Goal: Complete application form: Complete application form

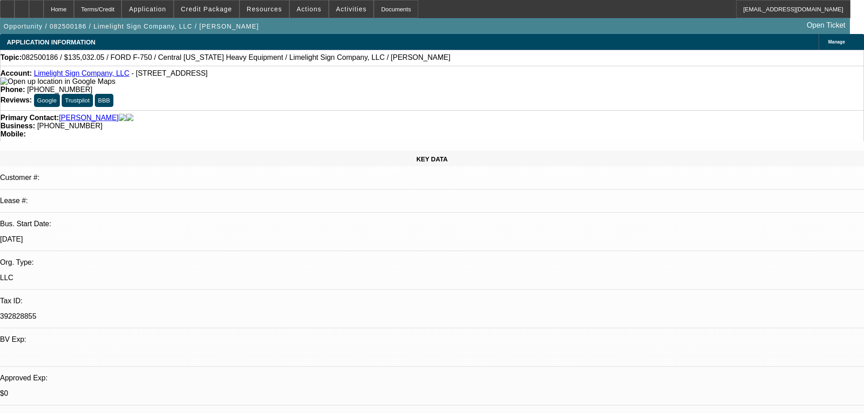
select select "0.15"
select select "2"
select select "0"
select select "6"
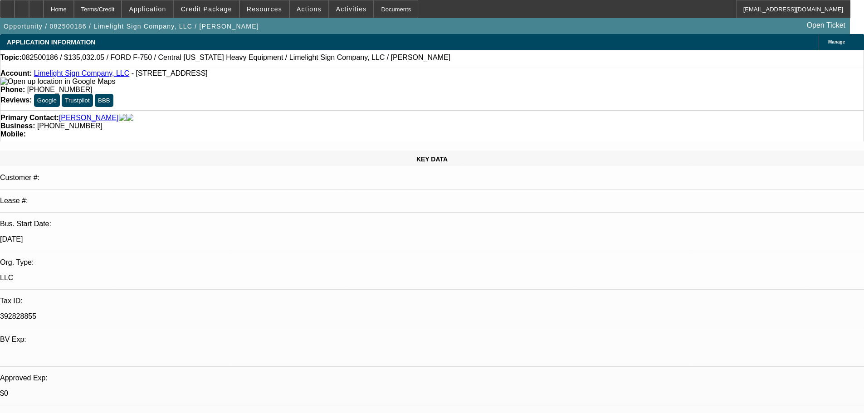
select select "0"
select select "2"
select select "0"
select select "6"
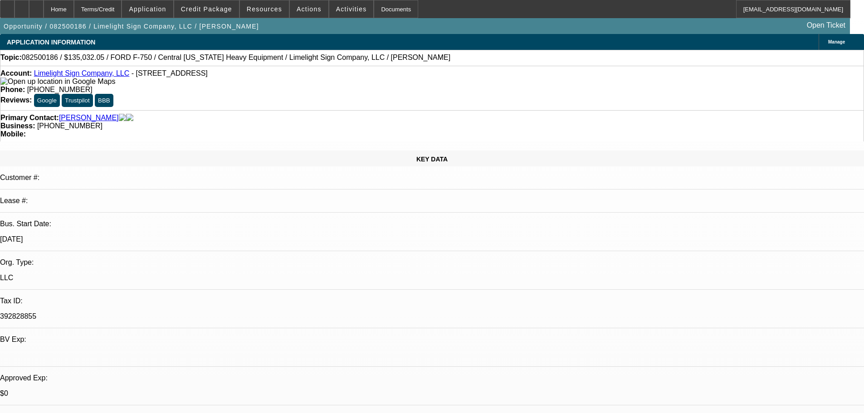
select select "0.15"
select select "2"
select select "0"
select select "6"
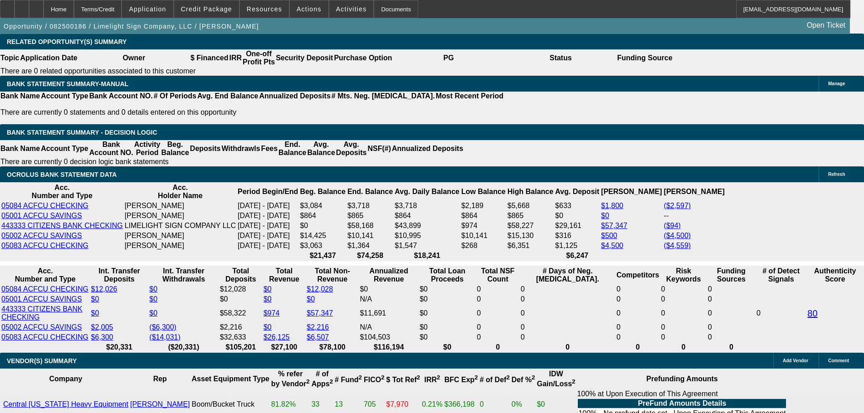
scroll to position [1496, 0]
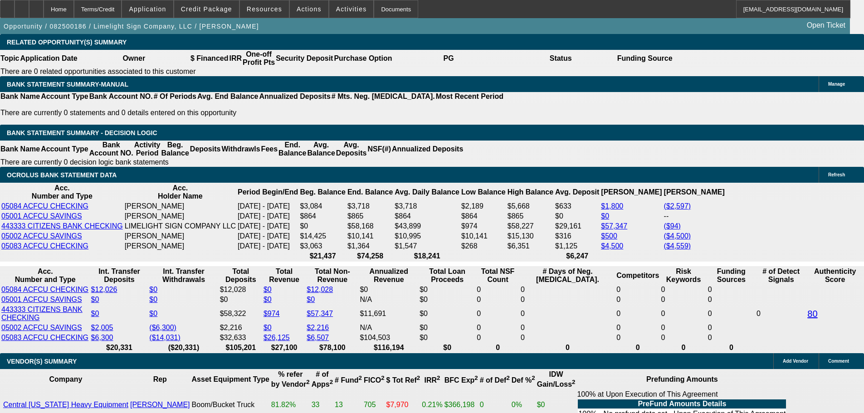
drag, startPoint x: 719, startPoint y: 351, endPoint x: 803, endPoint y: 350, distance: 83.9
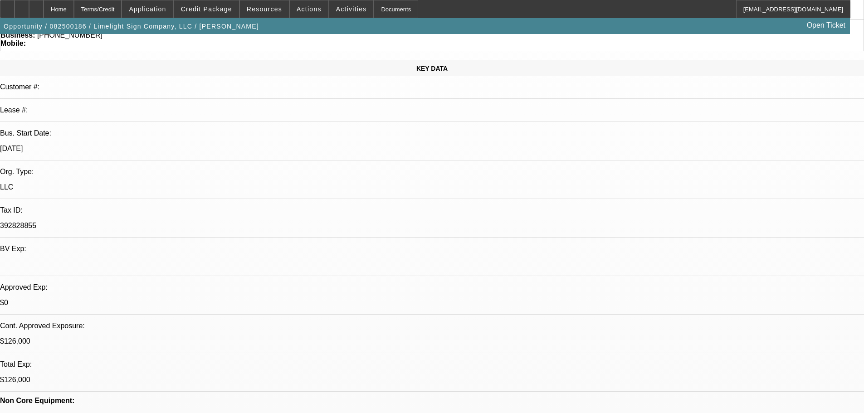
scroll to position [0, 0]
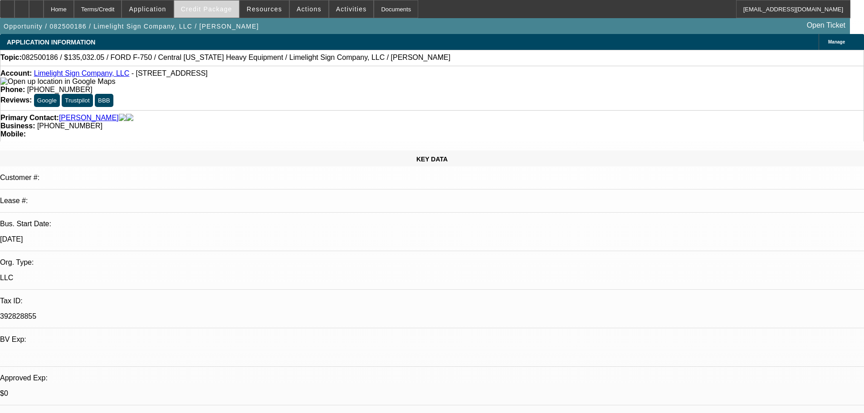
click at [219, 11] on span "Credit Package" at bounding box center [206, 8] width 51 height 7
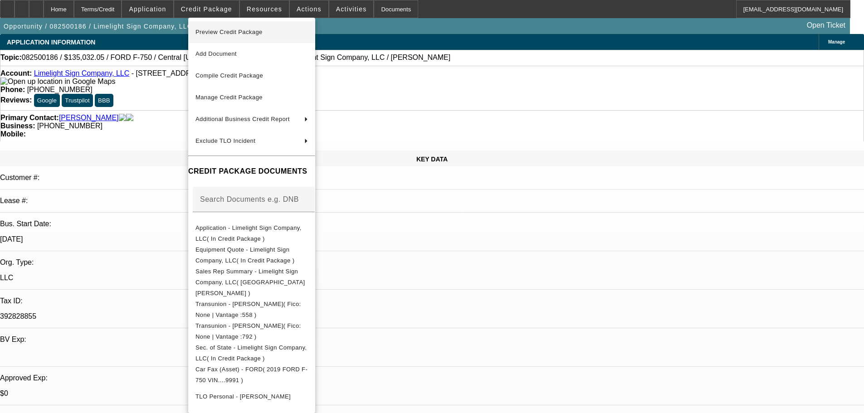
click at [225, 34] on span "Preview Credit Package" at bounding box center [228, 32] width 67 height 7
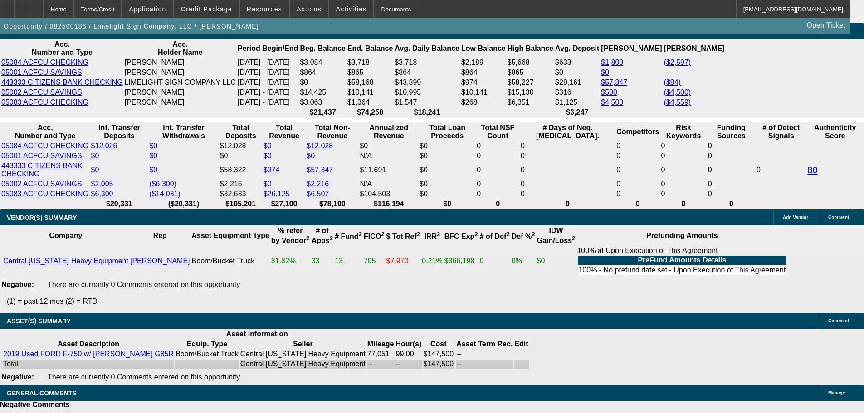
scroll to position [1768, 0]
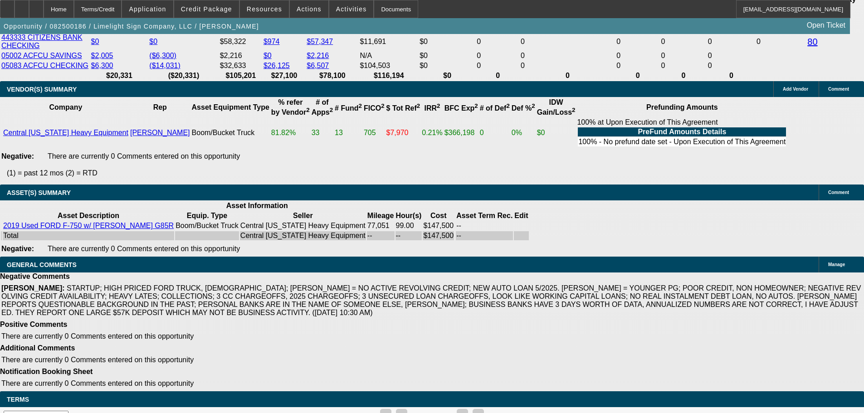
select select "5"
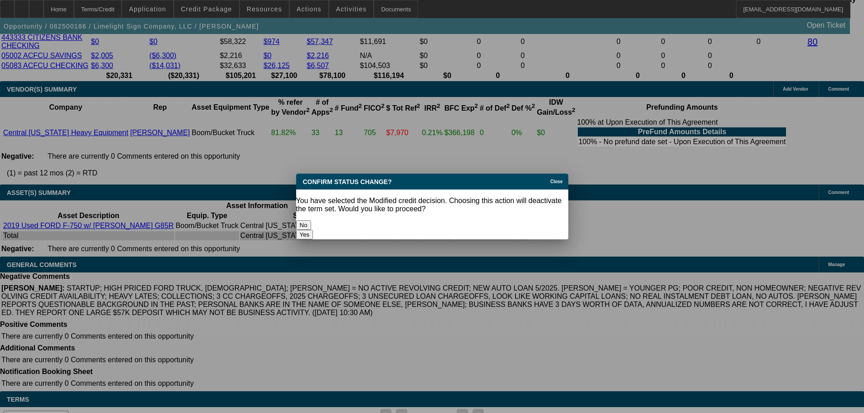
click at [313, 230] on button "Yes" at bounding box center [304, 235] width 17 height 10
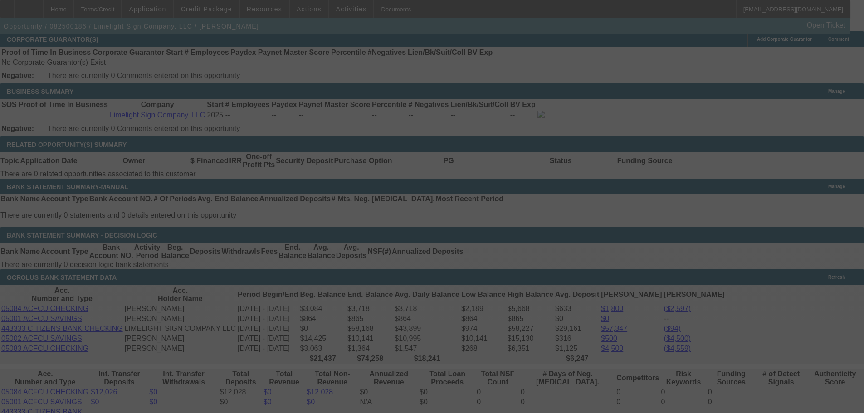
scroll to position [1542, 0]
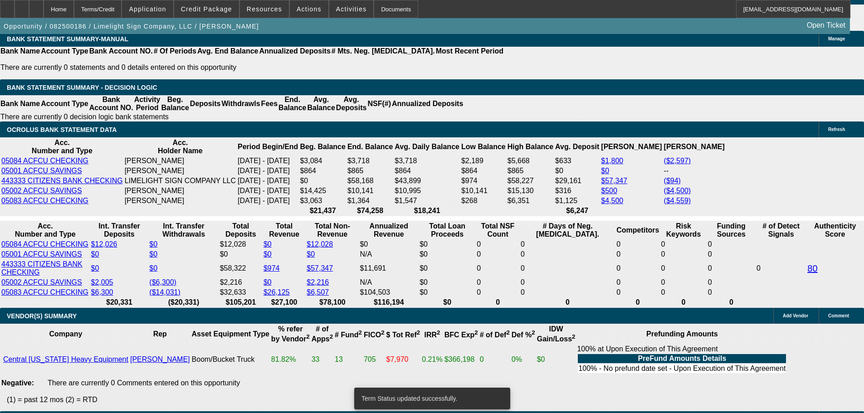
select select "0.15"
select select "2"
select select "0"
select select "6"
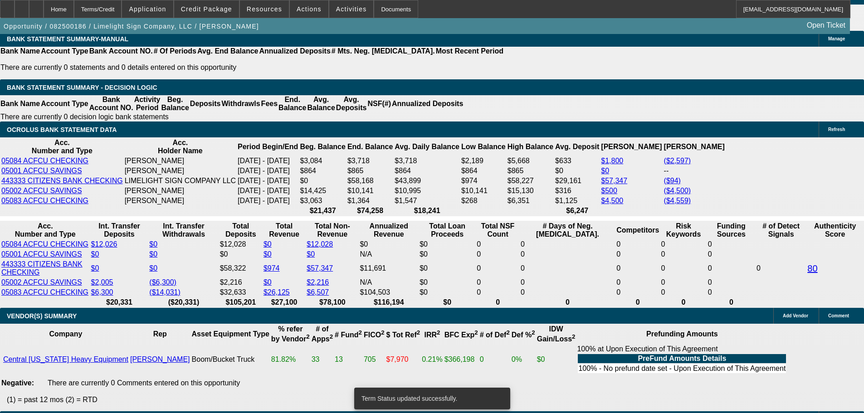
select select "0.15"
select select "2"
select select "0"
select select "6"
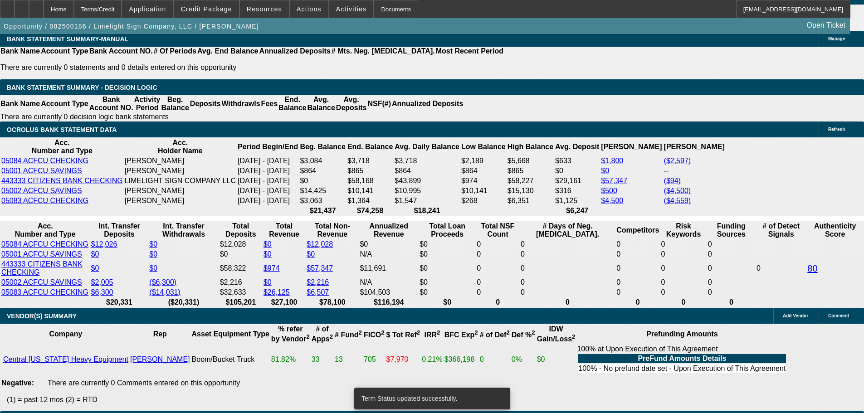
select select "0"
select select "2"
select select "0"
select select "6"
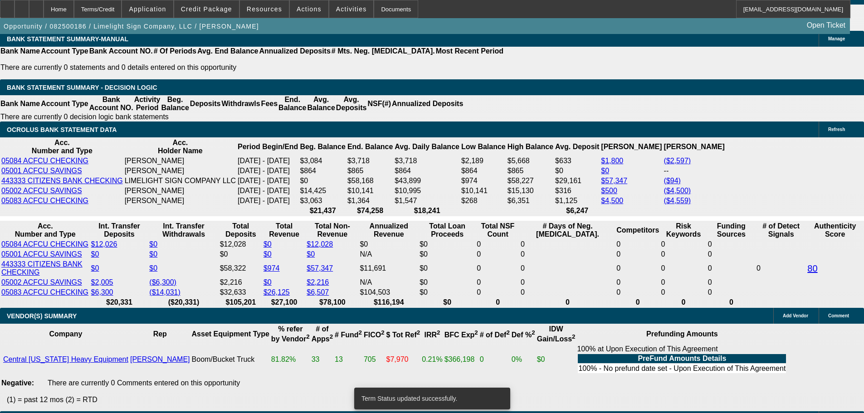
select select "0.15"
select select "2"
select select "0"
select select "6"
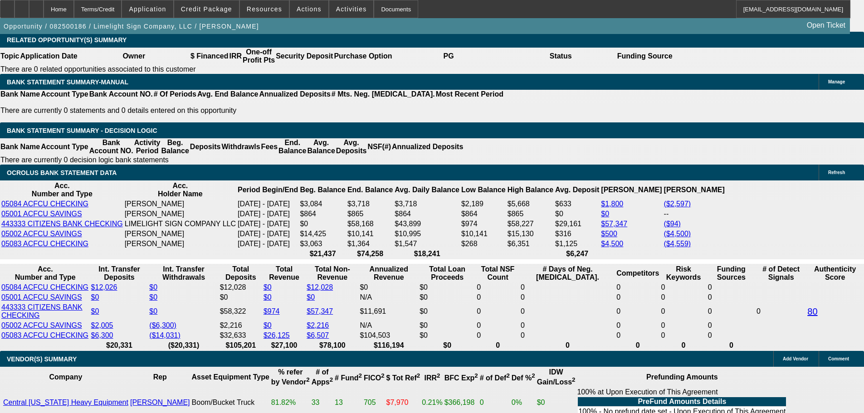
scroll to position [1438, 0]
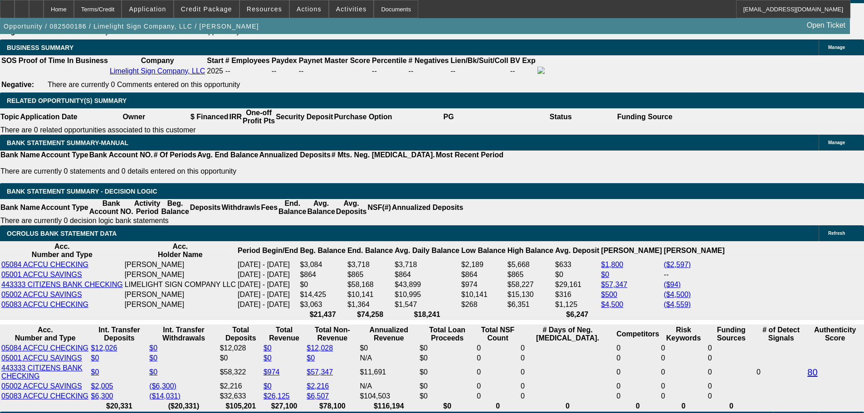
drag, startPoint x: 164, startPoint y: 222, endPoint x: 306, endPoint y: 221, distance: 142.8
type input "$23,861.23"
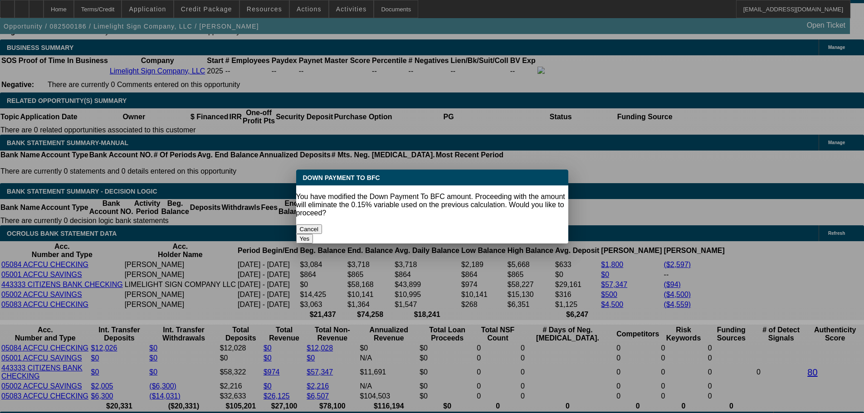
click at [313, 234] on button "Yes" at bounding box center [304, 239] width 17 height 10
select select "0"
type input "UNKNOWN"
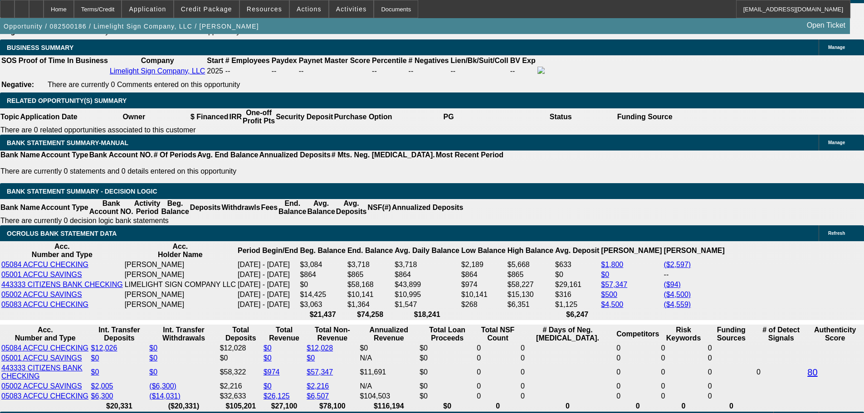
type input "$3,744.61"
type input "$7,489.22"
drag, startPoint x: 138, startPoint y: 296, endPoint x: 278, endPoint y: 279, distance: 141.5
type input "3"
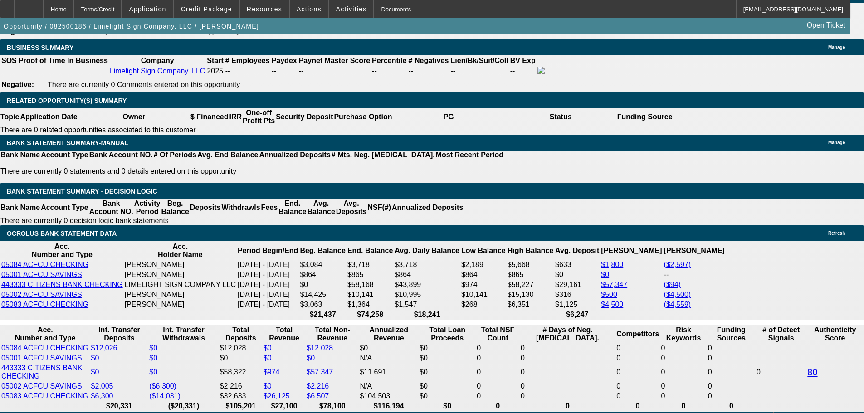
type input "$6.00"
type input "3750"
type input "22.3"
type input "$7,500.00"
type input "$3,750.00"
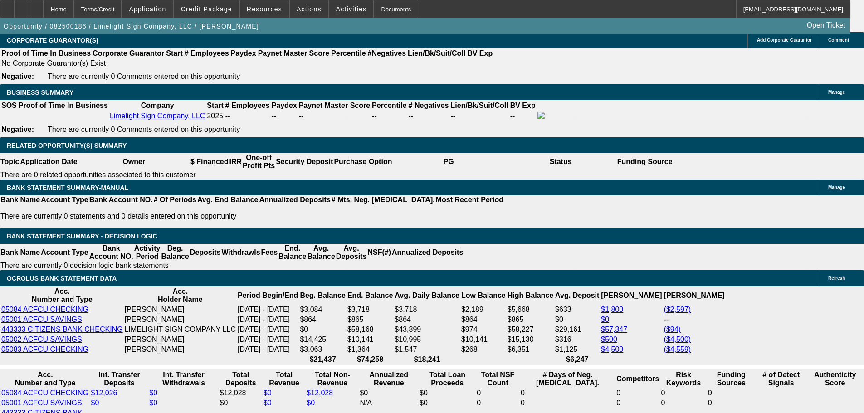
scroll to position [1392, 0]
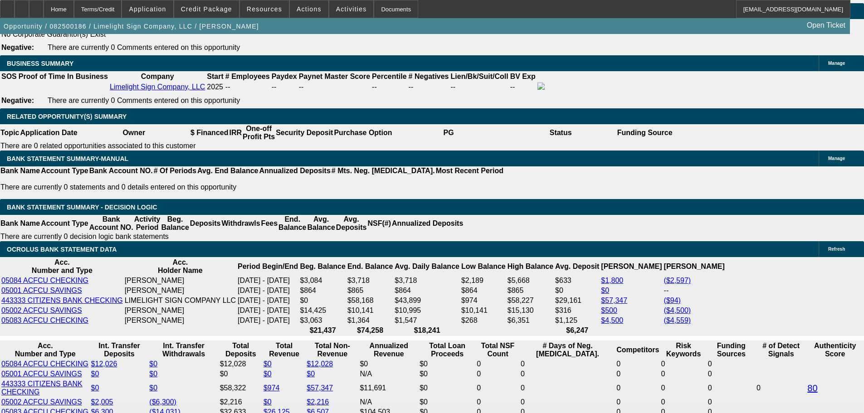
scroll to position [1438, 0]
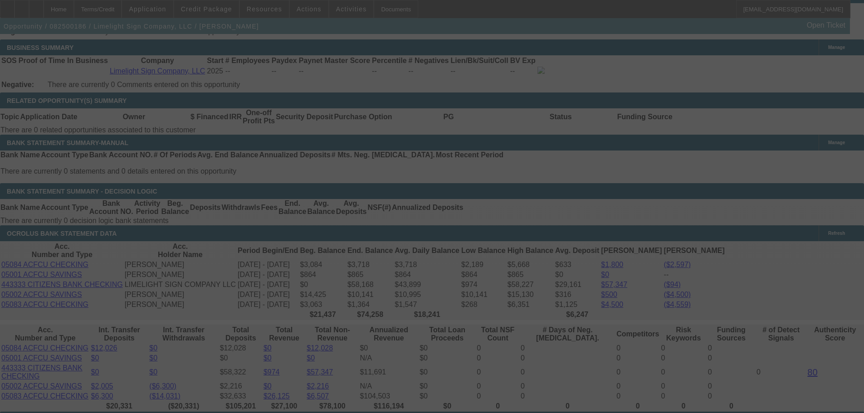
select select "0"
select select "2"
select select "0"
select select "6"
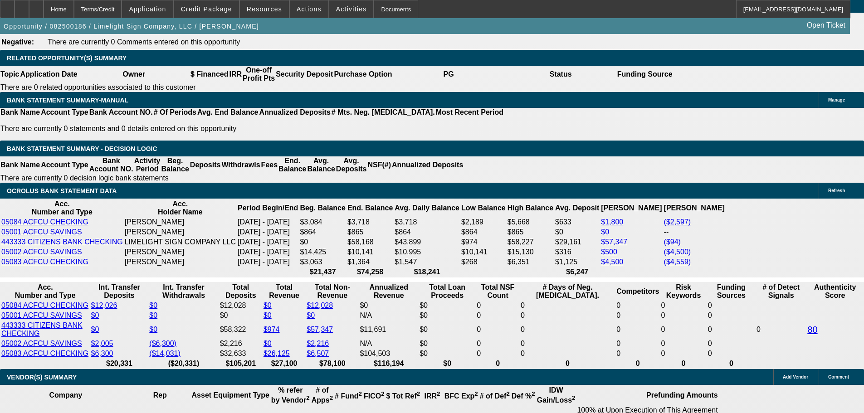
scroll to position [1496, 0]
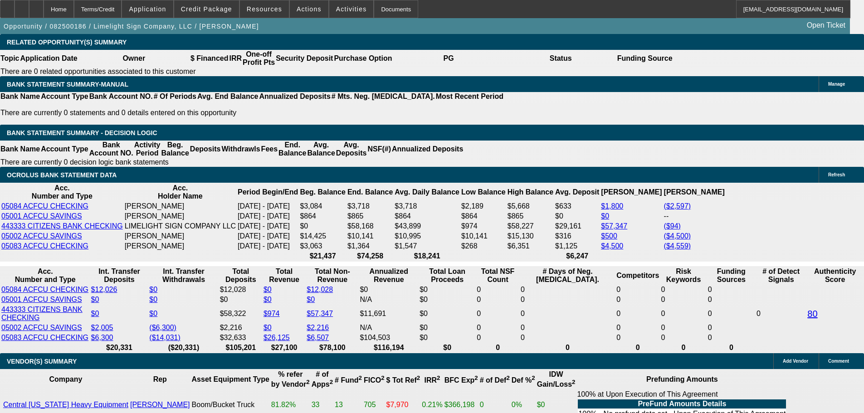
drag, startPoint x: 137, startPoint y: 234, endPoint x: 223, endPoint y: 218, distance: 87.1
type input "37"
type input "$74.00"
type input "UNKNOWN"
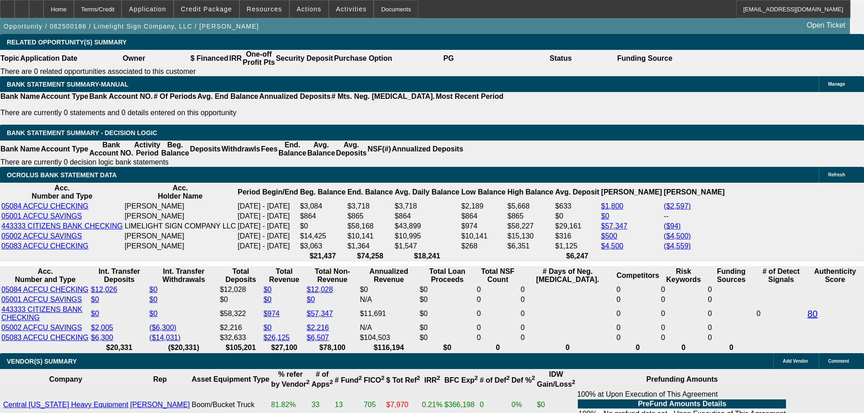
type input "3775"
type input "$7,550.00"
type input "22.6"
type input "$3,775.00"
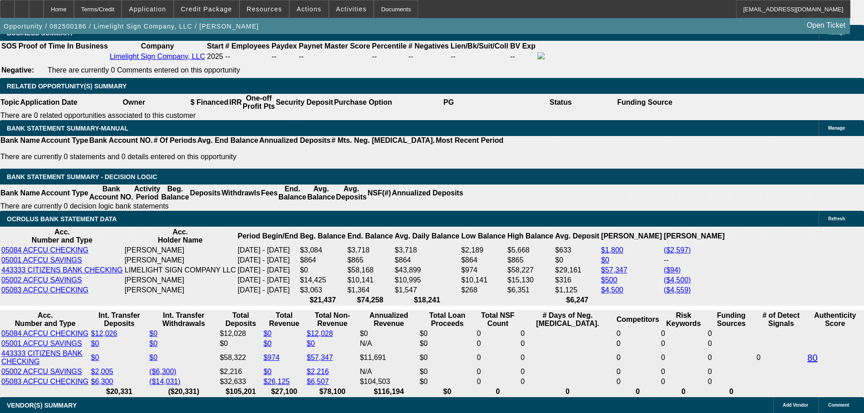
scroll to position [1315, 0]
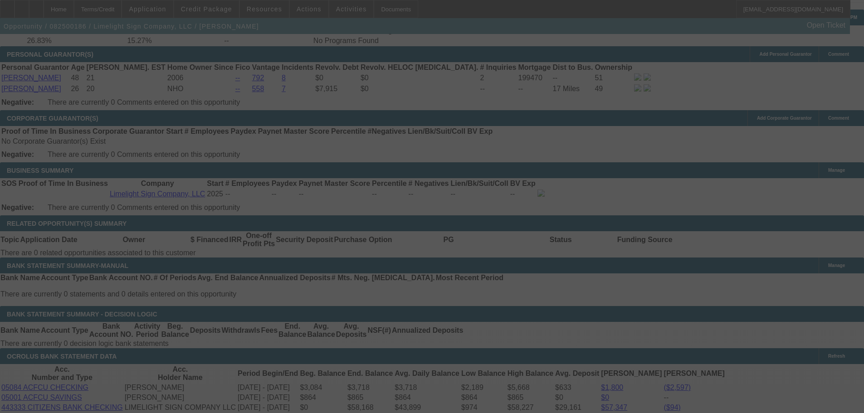
select select "0"
select select "2"
select select "0"
select select "6"
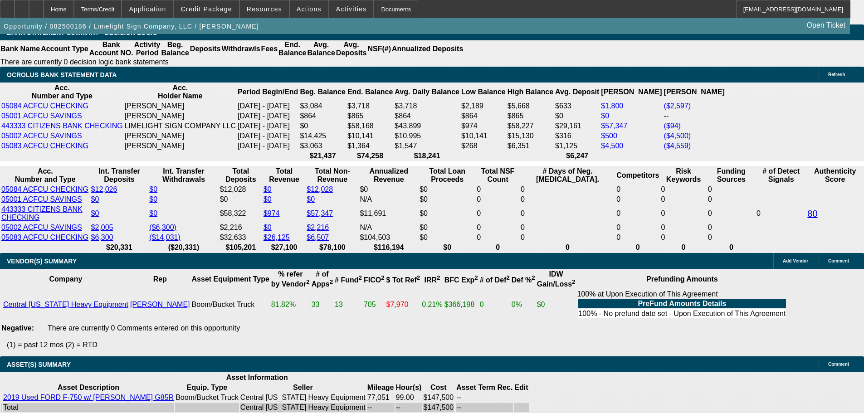
scroll to position [1791, 0]
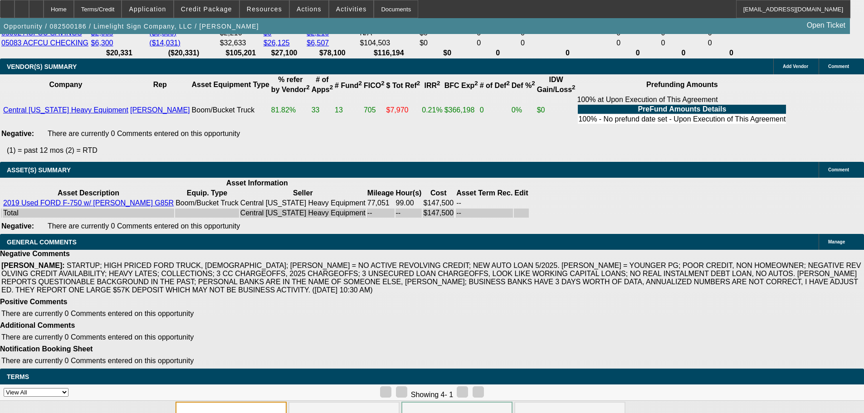
drag, startPoint x: 204, startPoint y: 359, endPoint x: 216, endPoint y: 367, distance: 14.7
copy span "APPROVED WITH A STRONG STRUCTURE DUE TO THE NEGATIVES AND HOW LIGHT THE DEAL IS…"
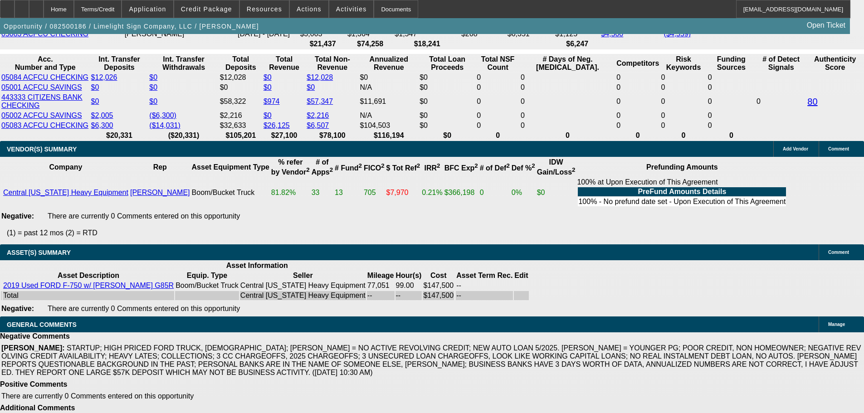
scroll to position [1700, 0]
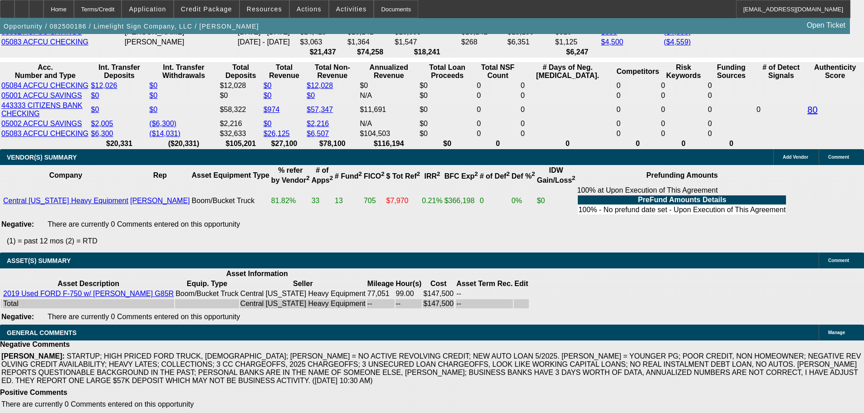
select select "3"
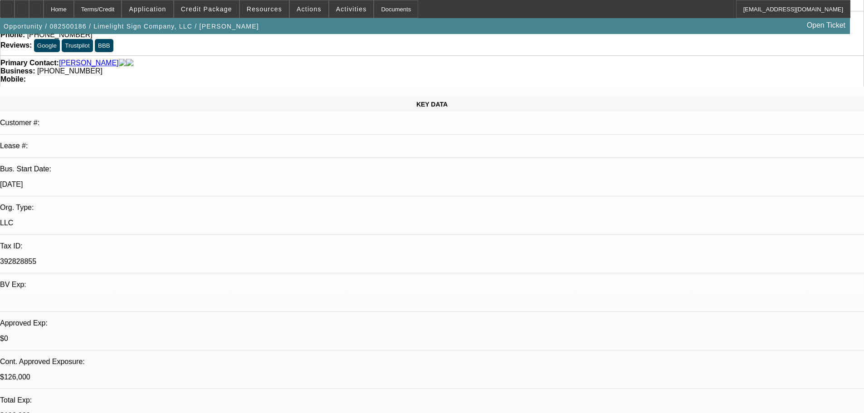
scroll to position [181, 0]
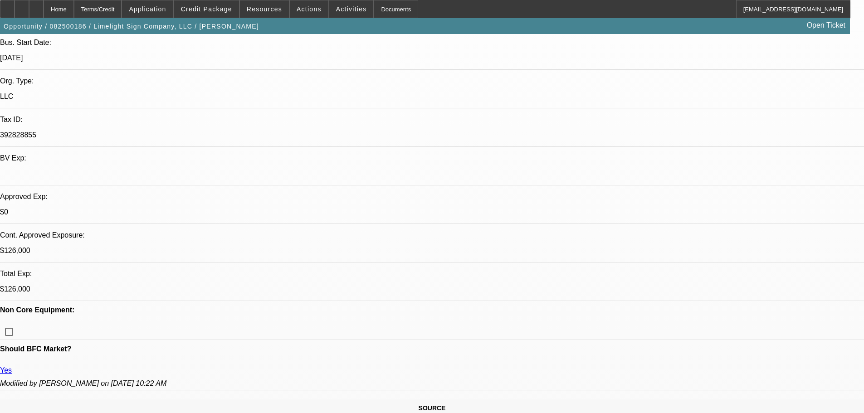
paste textarea "APPROVED WITH A STRONG STRUCTURE DUE TO THE NEGATIVES AND HOW LIGHT THE DEAL IS…"
drag, startPoint x: 633, startPoint y: 252, endPoint x: 633, endPoint y: 264, distance: 12.7
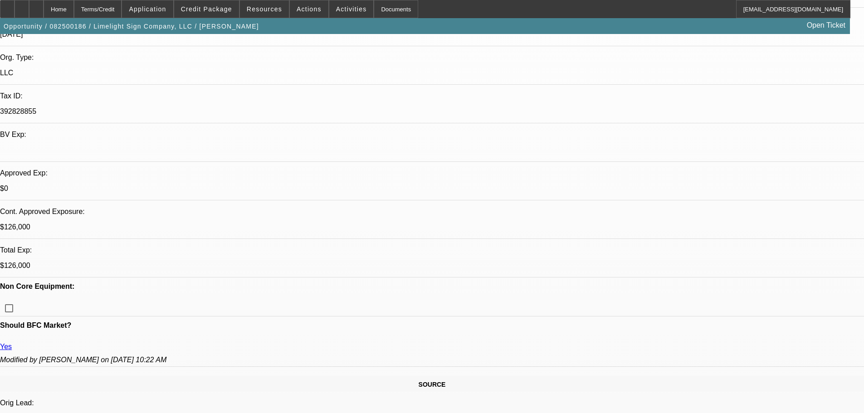
scroll to position [272, 0]
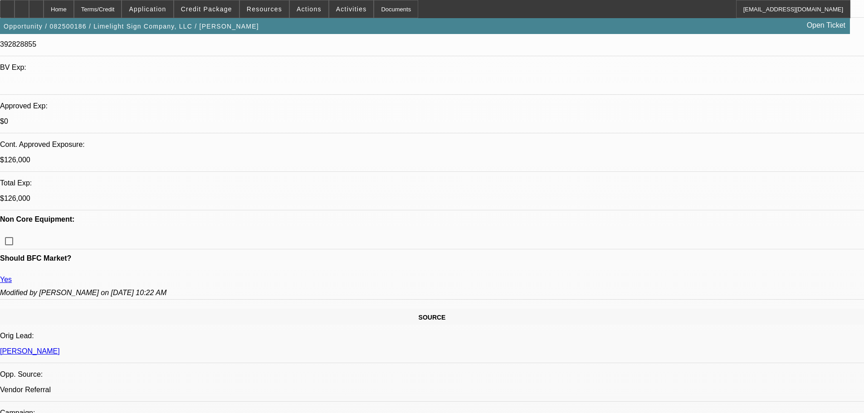
type textarea "APPROVED, GPS REQUIRED AND TO BE INSTALLED UPFRONT AT VENDOR LOCATION."
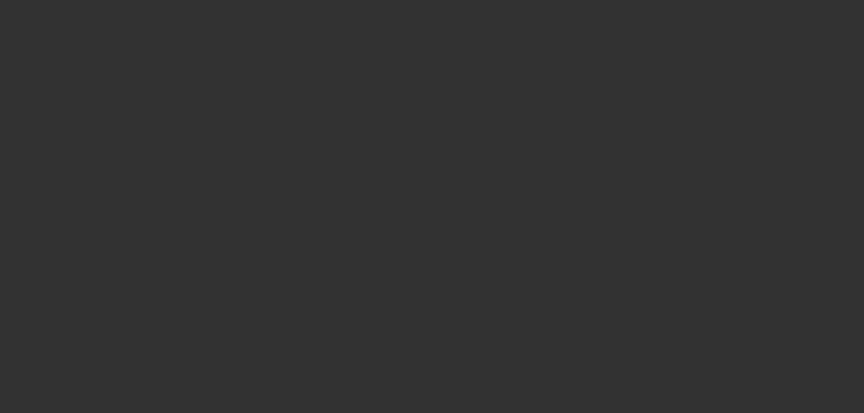
scroll to position [0, 0]
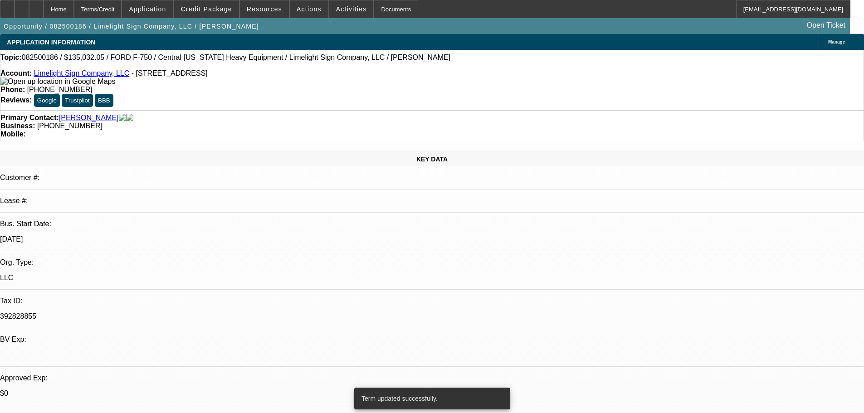
select select "0"
select select "2"
select select "0"
select select "6"
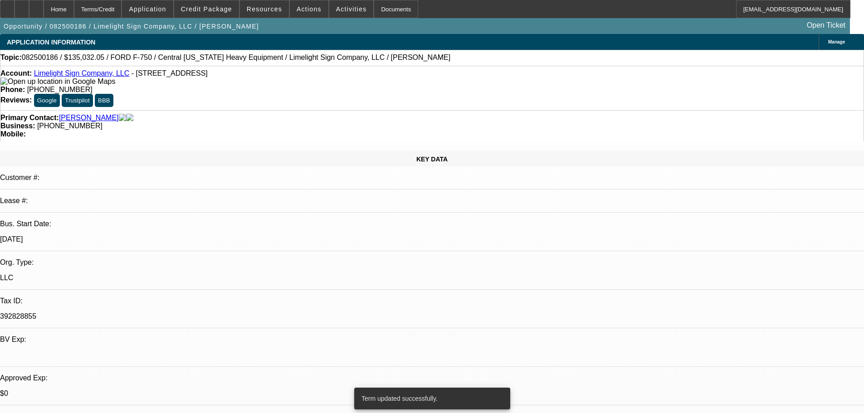
select select "0.15"
select select "2"
select select "0"
select select "6"
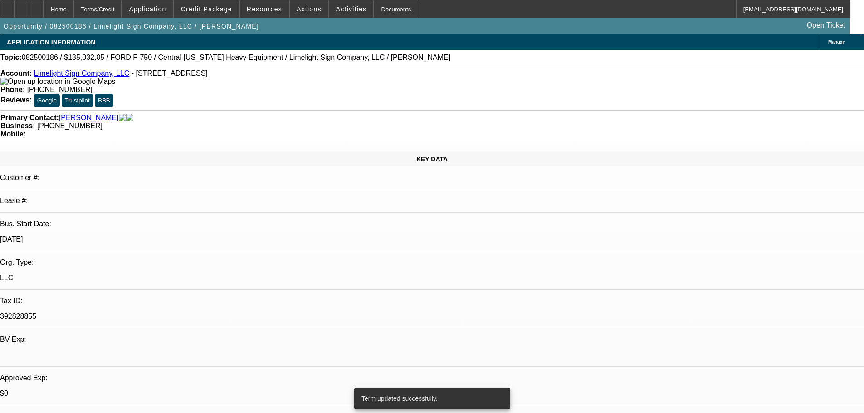
select select "0"
select select "2"
select select "0"
select select "6"
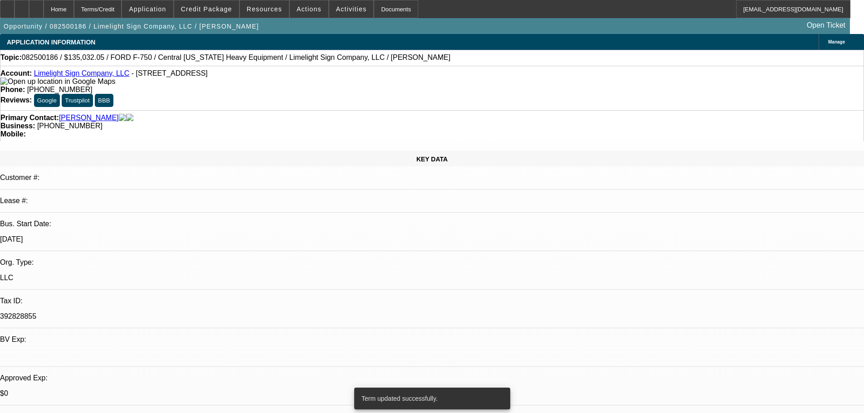
select select "0.15"
select select "2"
select select "0"
select select "6"
